Goal: Task Accomplishment & Management: Use online tool/utility

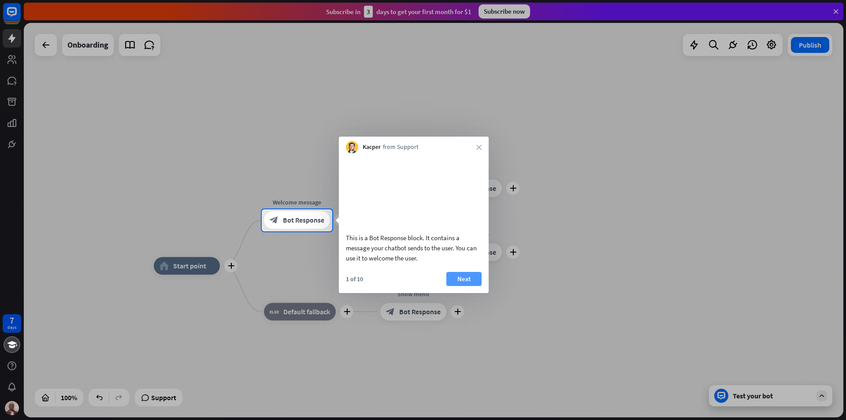
click at [467, 286] on button "Next" at bounding box center [463, 279] width 35 height 14
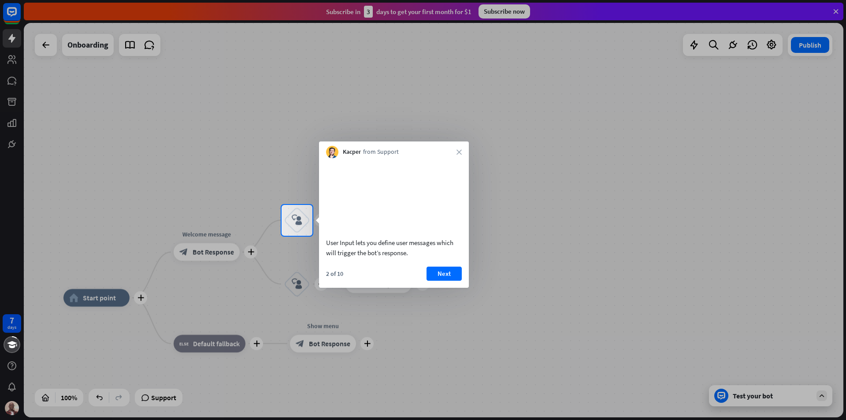
click at [454, 281] on button "Next" at bounding box center [444, 274] width 35 height 14
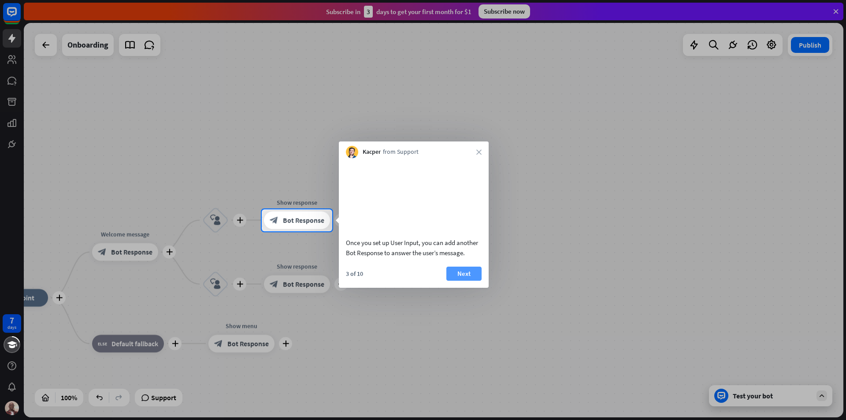
click at [473, 281] on button "Next" at bounding box center [463, 274] width 35 height 14
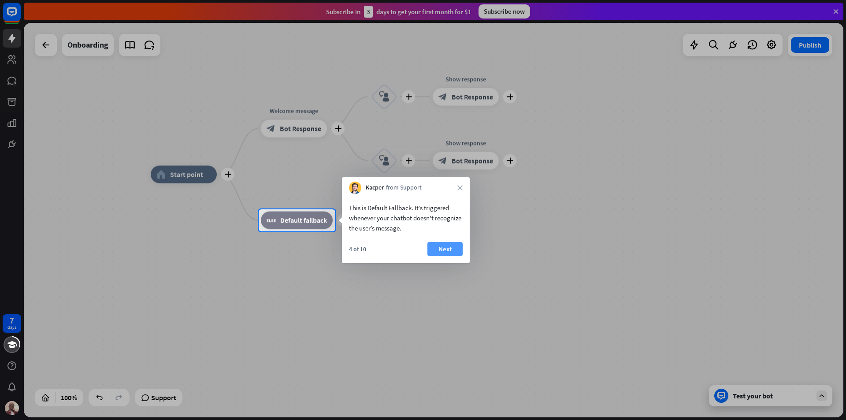
click at [441, 248] on button "Next" at bounding box center [445, 249] width 35 height 14
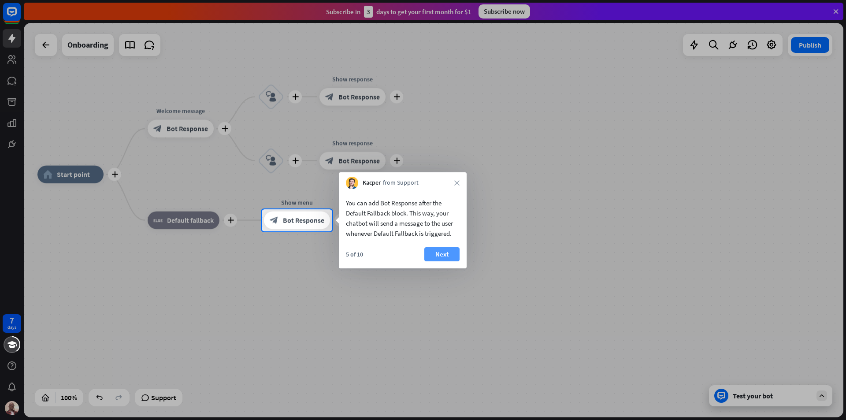
click at [445, 253] on button "Next" at bounding box center [441, 254] width 35 height 14
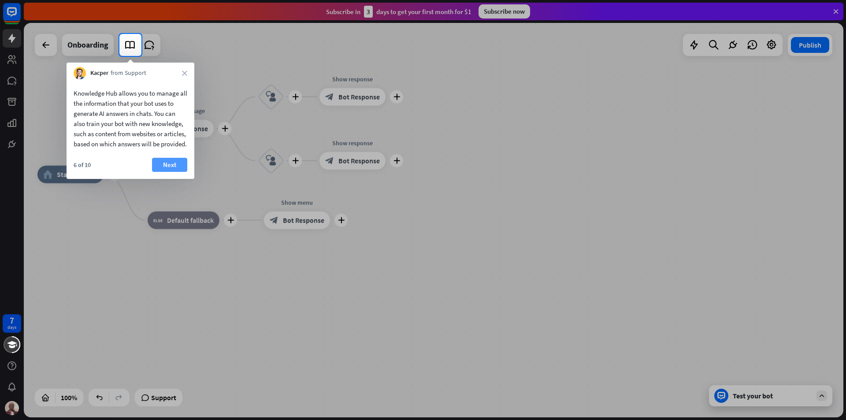
click at [165, 172] on button "Next" at bounding box center [169, 165] width 35 height 14
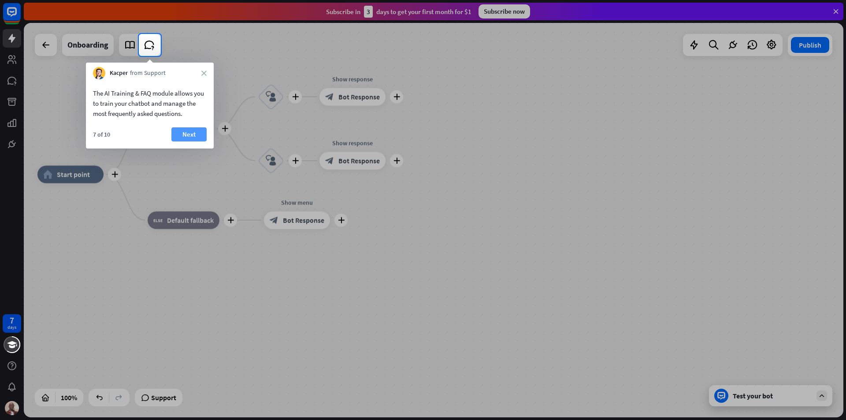
click at [194, 138] on button "Next" at bounding box center [188, 134] width 35 height 14
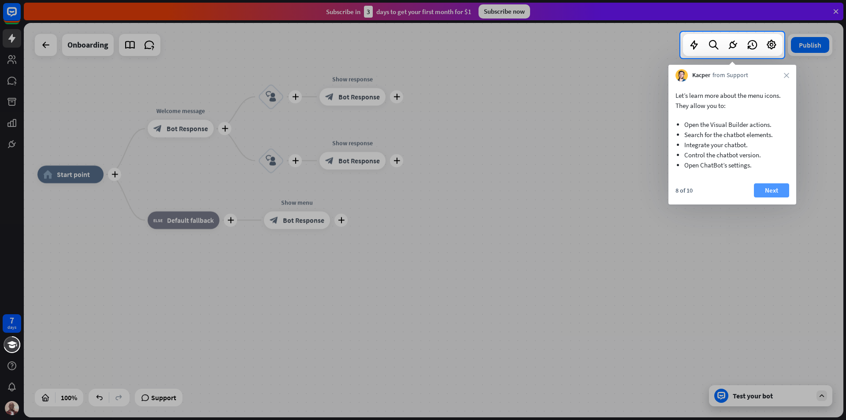
click at [778, 188] on button "Next" at bounding box center [771, 190] width 35 height 14
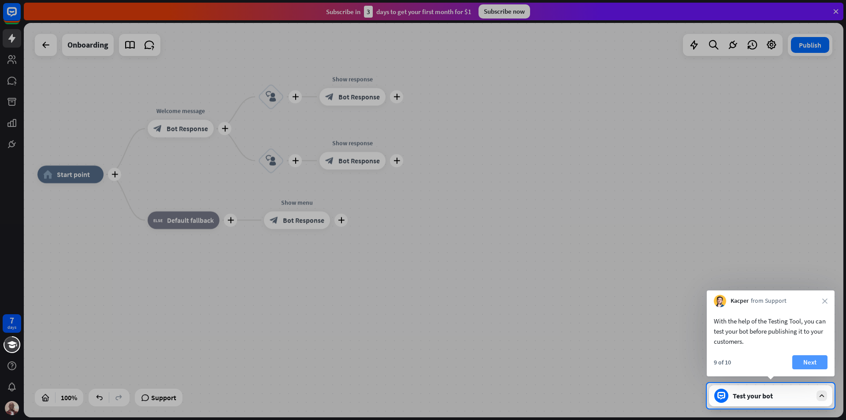
click at [812, 360] on button "Next" at bounding box center [809, 362] width 35 height 14
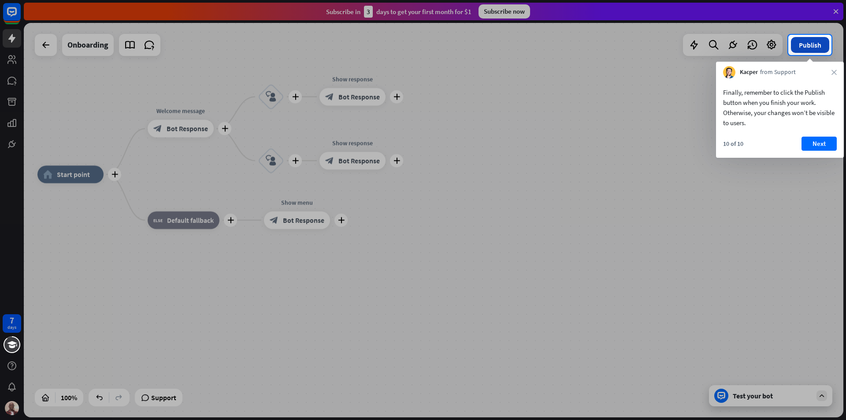
click at [813, 42] on button "Publish" at bounding box center [810, 45] width 38 height 16
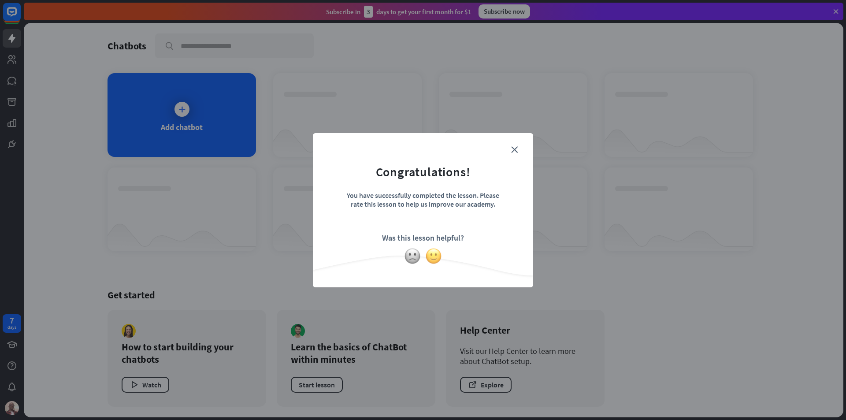
click at [434, 253] on img at bounding box center [433, 256] width 17 height 17
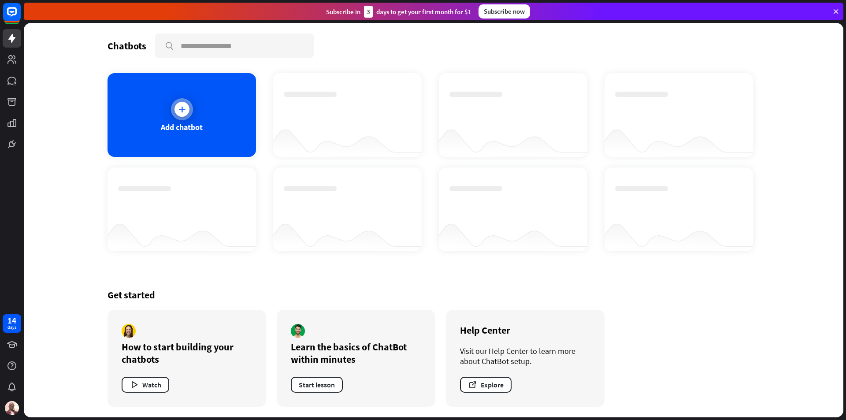
click at [180, 103] on div at bounding box center [182, 109] width 15 height 15
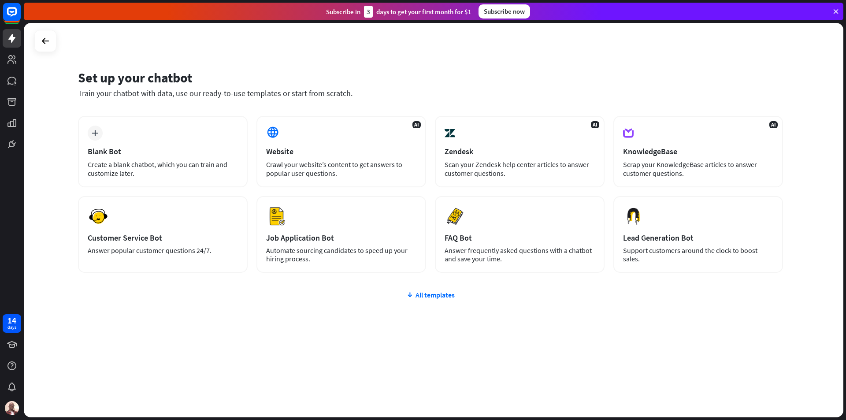
drag, startPoint x: 425, startPoint y: 295, endPoint x: 433, endPoint y: 293, distance: 8.2
click at [428, 294] on div "All templates" at bounding box center [430, 294] width 705 height 9
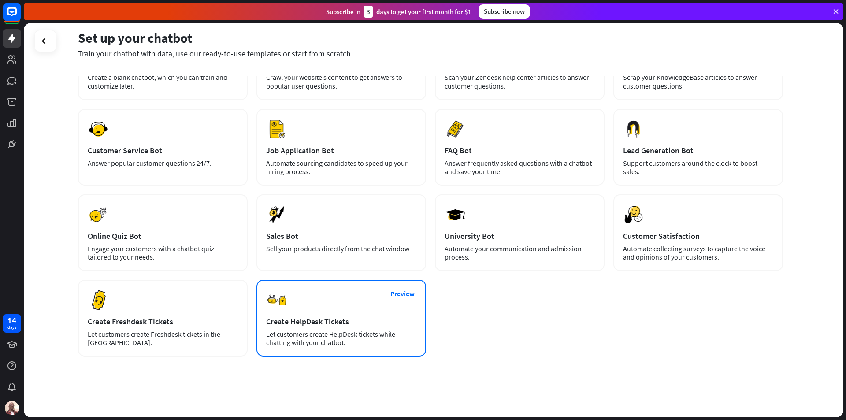
scroll to position [88, 0]
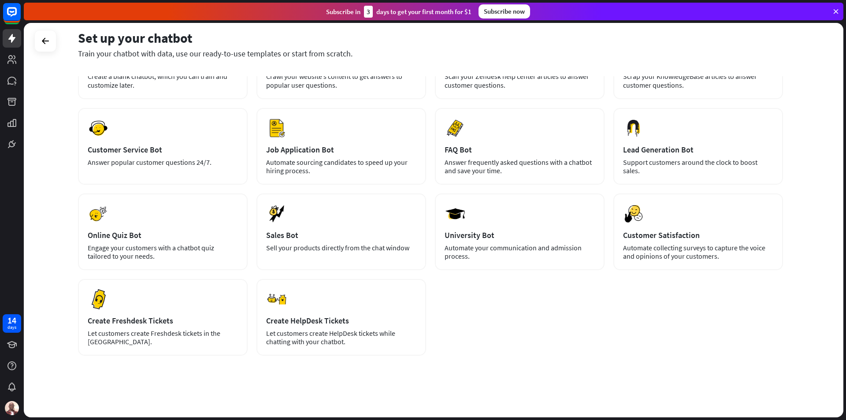
click at [837, 7] on div "Subscribe [DATE] to get your first month for $1 Subscribe now" at bounding box center [434, 12] width 820 height 18
click at [836, 8] on icon at bounding box center [836, 11] width 8 height 8
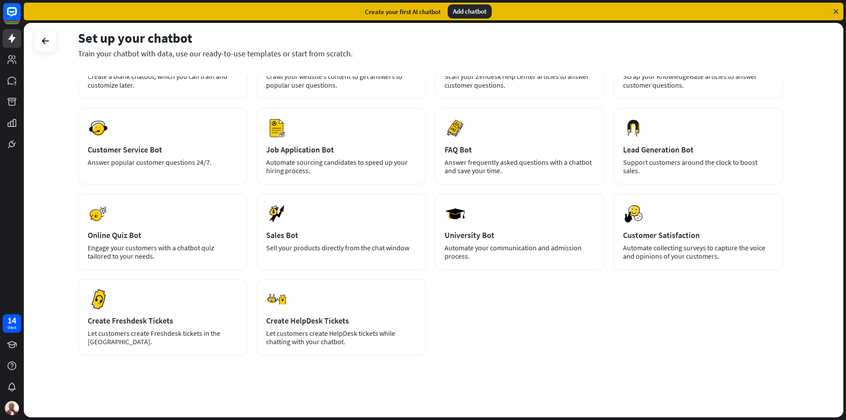
click at [468, 7] on div "Add chatbot" at bounding box center [470, 11] width 44 height 14
click at [465, 6] on div "Add chatbot" at bounding box center [470, 11] width 44 height 14
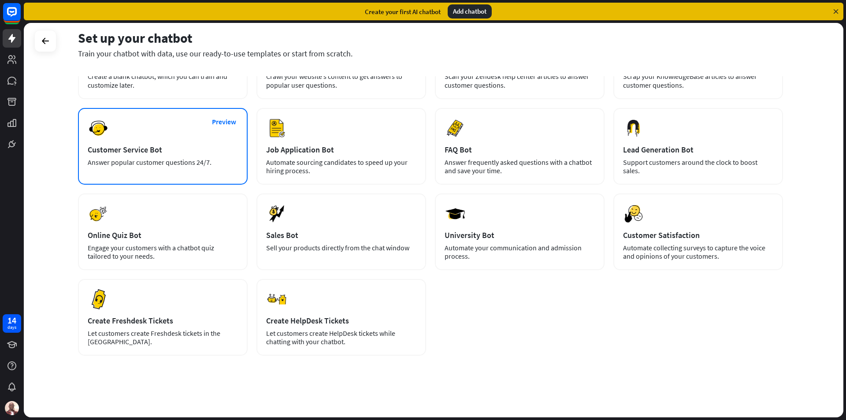
click at [148, 160] on div "Answer popular customer questions 24/7." at bounding box center [163, 162] width 150 height 8
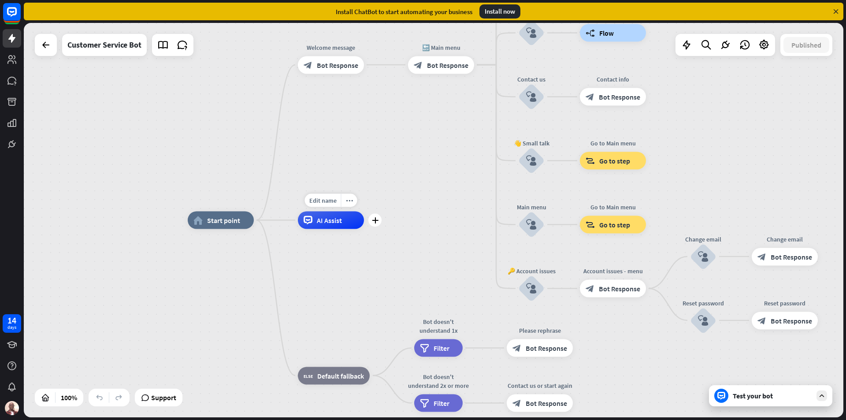
click at [320, 202] on span "Edit name" at bounding box center [322, 201] width 27 height 8
click at [324, 224] on span "AI Assist" at bounding box center [329, 220] width 25 height 9
click at [348, 197] on icon "more_horiz" at bounding box center [349, 200] width 7 height 7
click at [399, 208] on span "Start testing from here" at bounding box center [396, 206] width 61 height 8
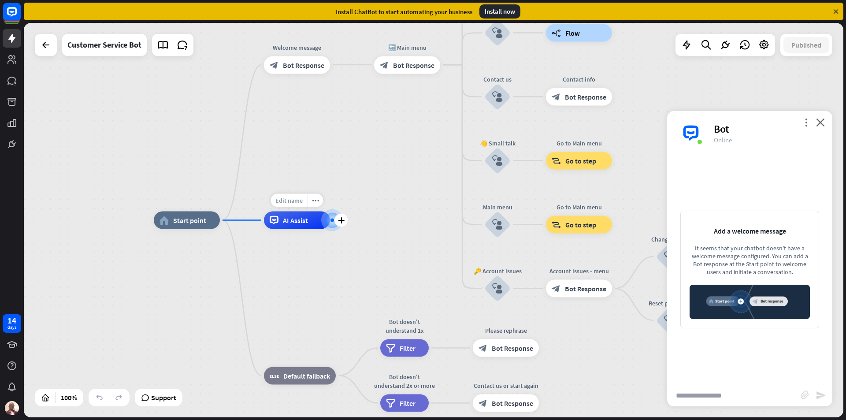
click at [290, 195] on div "Edit name" at bounding box center [289, 200] width 36 height 13
